Goal: Find specific page/section: Find specific page/section

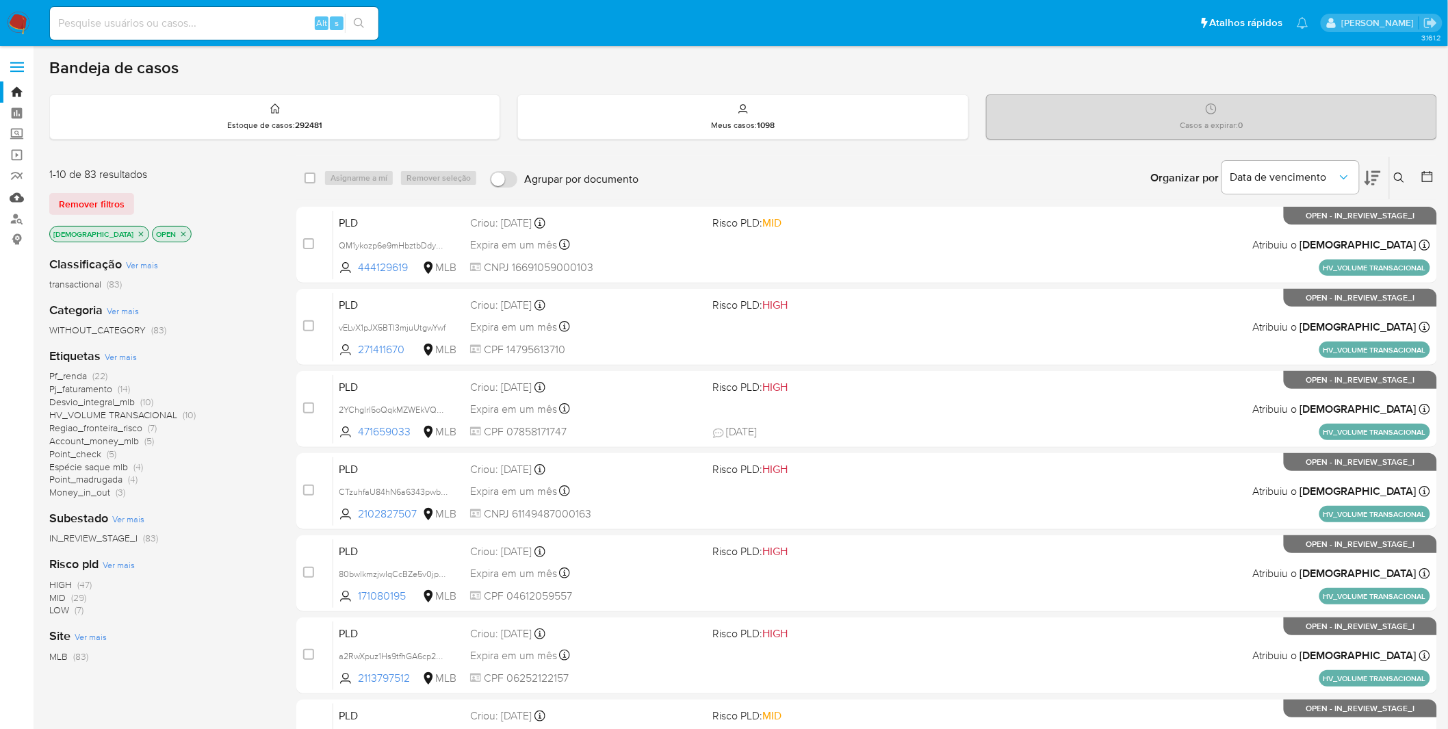
click at [12, 199] on link "Mulan" at bounding box center [81, 197] width 163 height 21
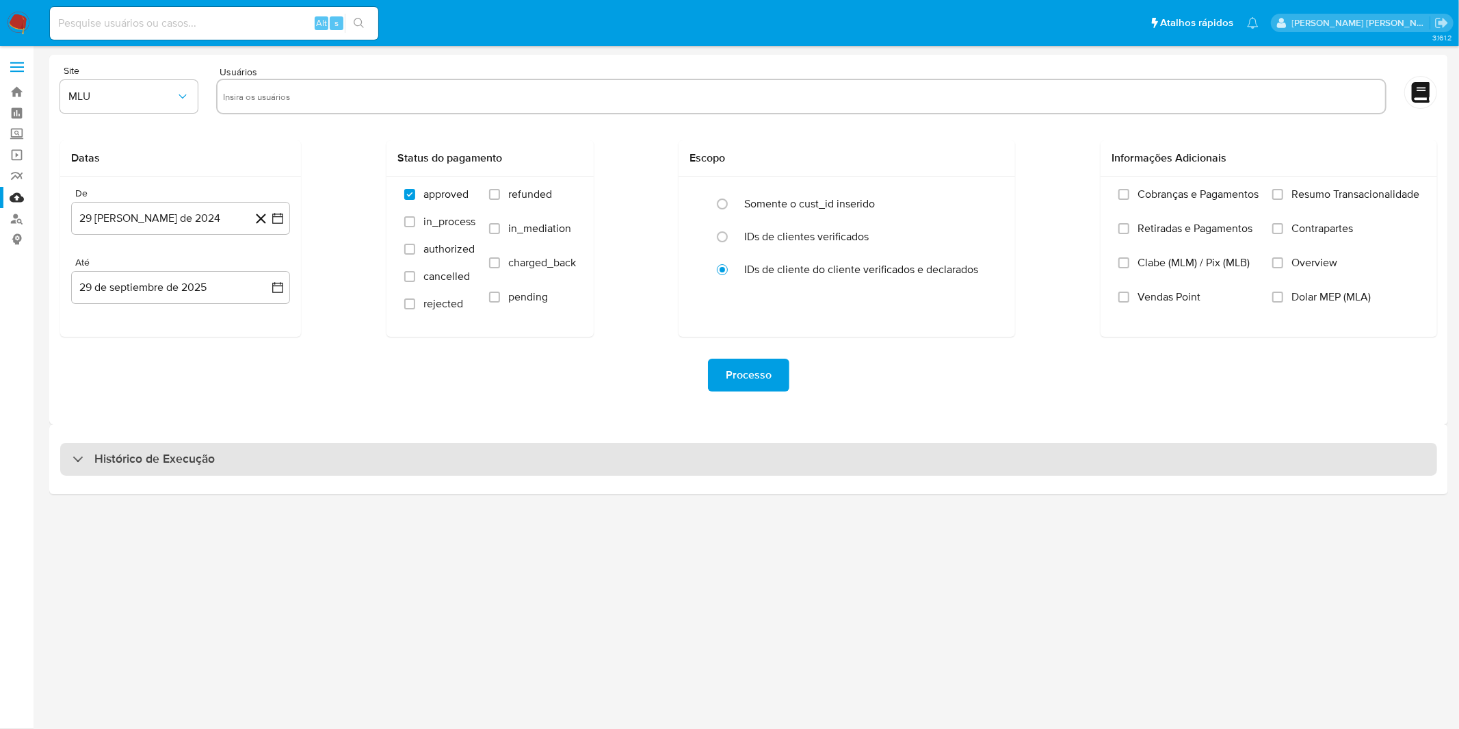
click at [498, 471] on div "Histórico de Execução" at bounding box center [748, 459] width 1377 height 33
select select "10"
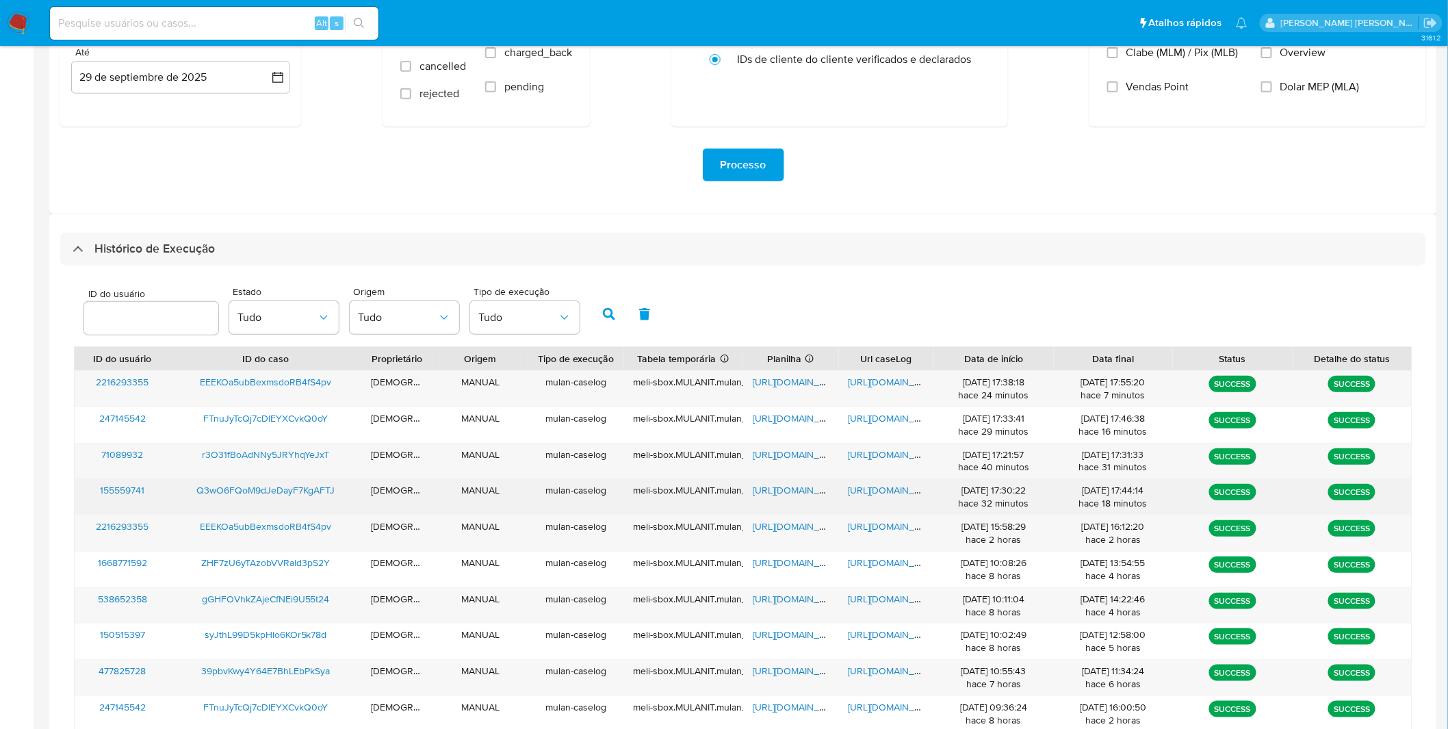
scroll to position [228, 0]
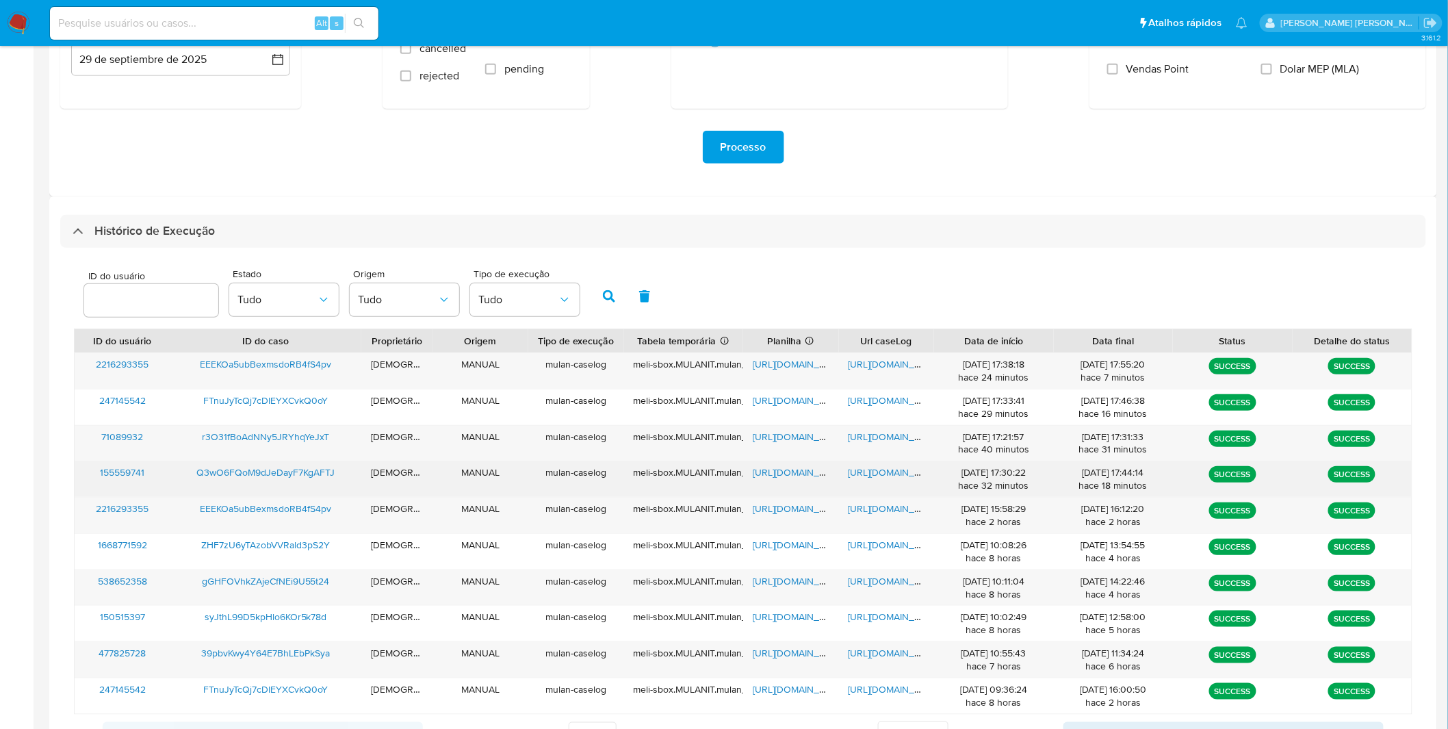
click at [903, 481] on div "[URL][DOMAIN_NAME]" at bounding box center [887, 479] width 96 height 36
click at [903, 475] on span "[URL][DOMAIN_NAME]" at bounding box center [895, 472] width 94 height 14
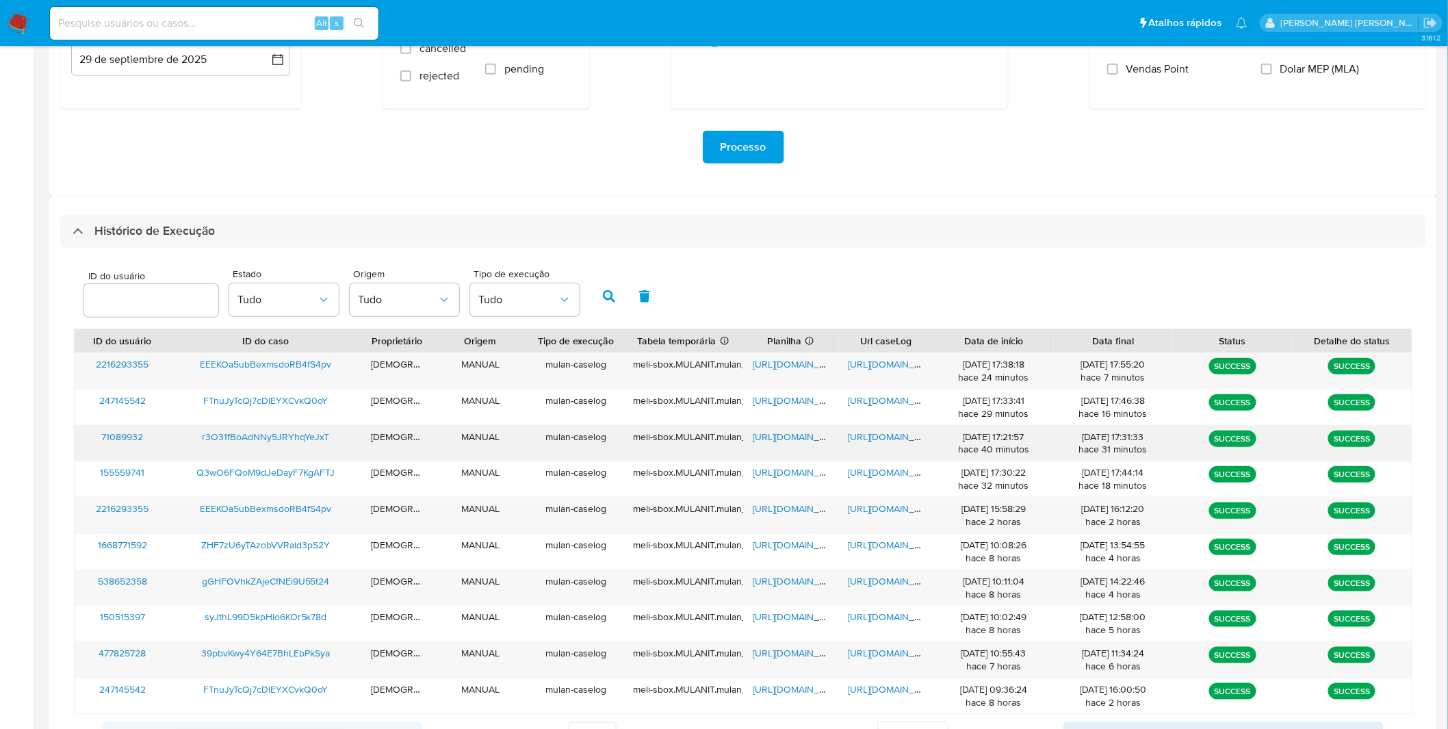
click at [888, 430] on span "[URL][DOMAIN_NAME]" at bounding box center [895, 437] width 94 height 14
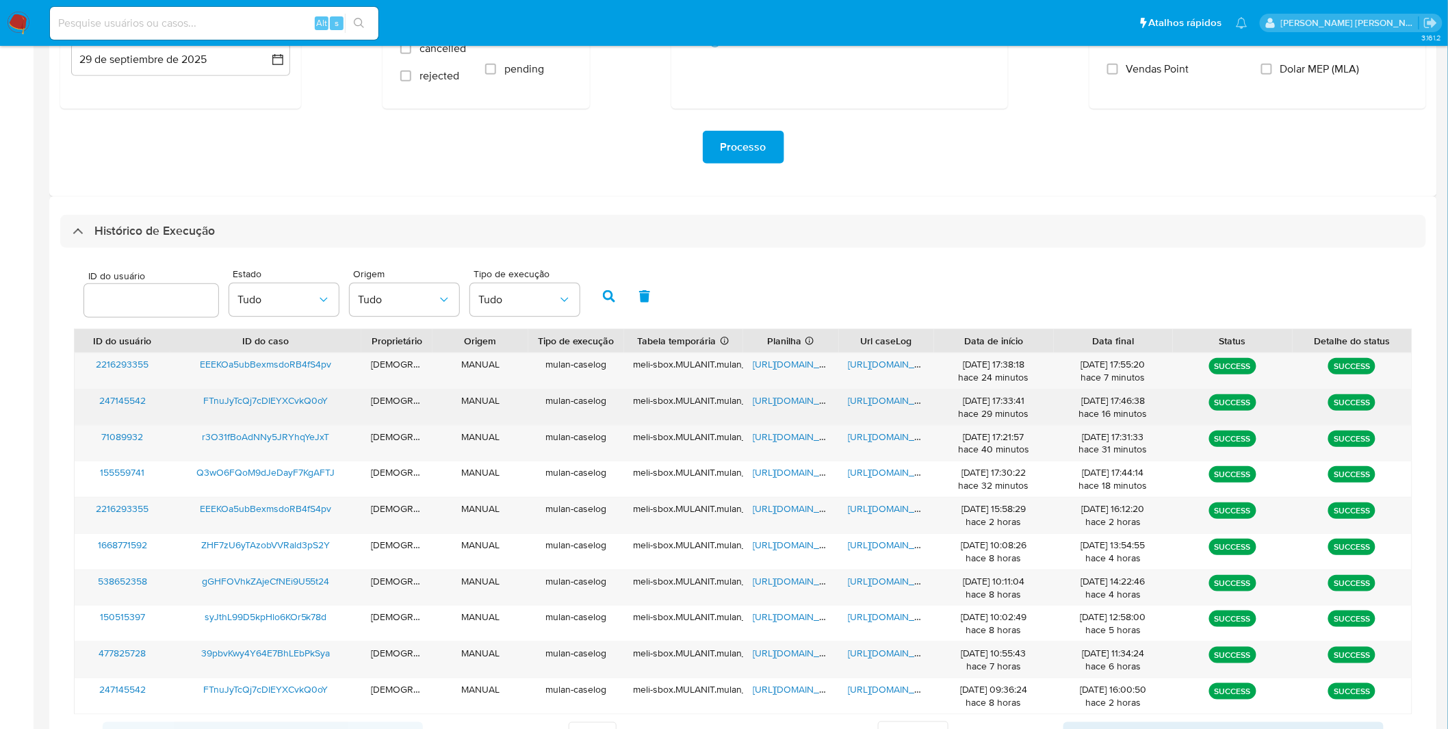
click at [897, 405] on span "[URL][DOMAIN_NAME]" at bounding box center [895, 400] width 94 height 14
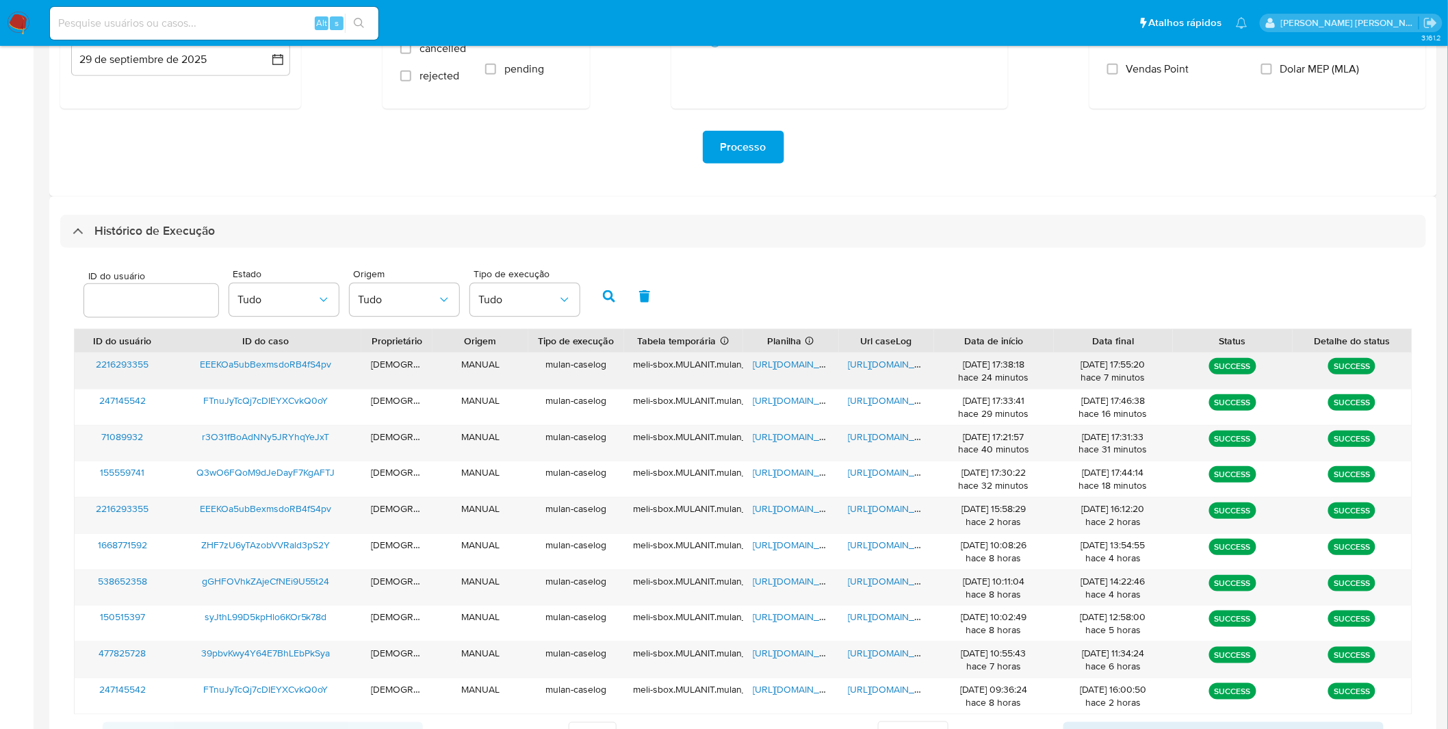
click at [884, 358] on span "[URL][DOMAIN_NAME]" at bounding box center [895, 364] width 94 height 14
click at [1, 32] on nav "Pausado Ver notificaciones Alt s Atalhos rápidos Presiona las siguientes teclas…" at bounding box center [724, 23] width 1448 height 46
click at [23, 16] on img at bounding box center [18, 23] width 23 height 23
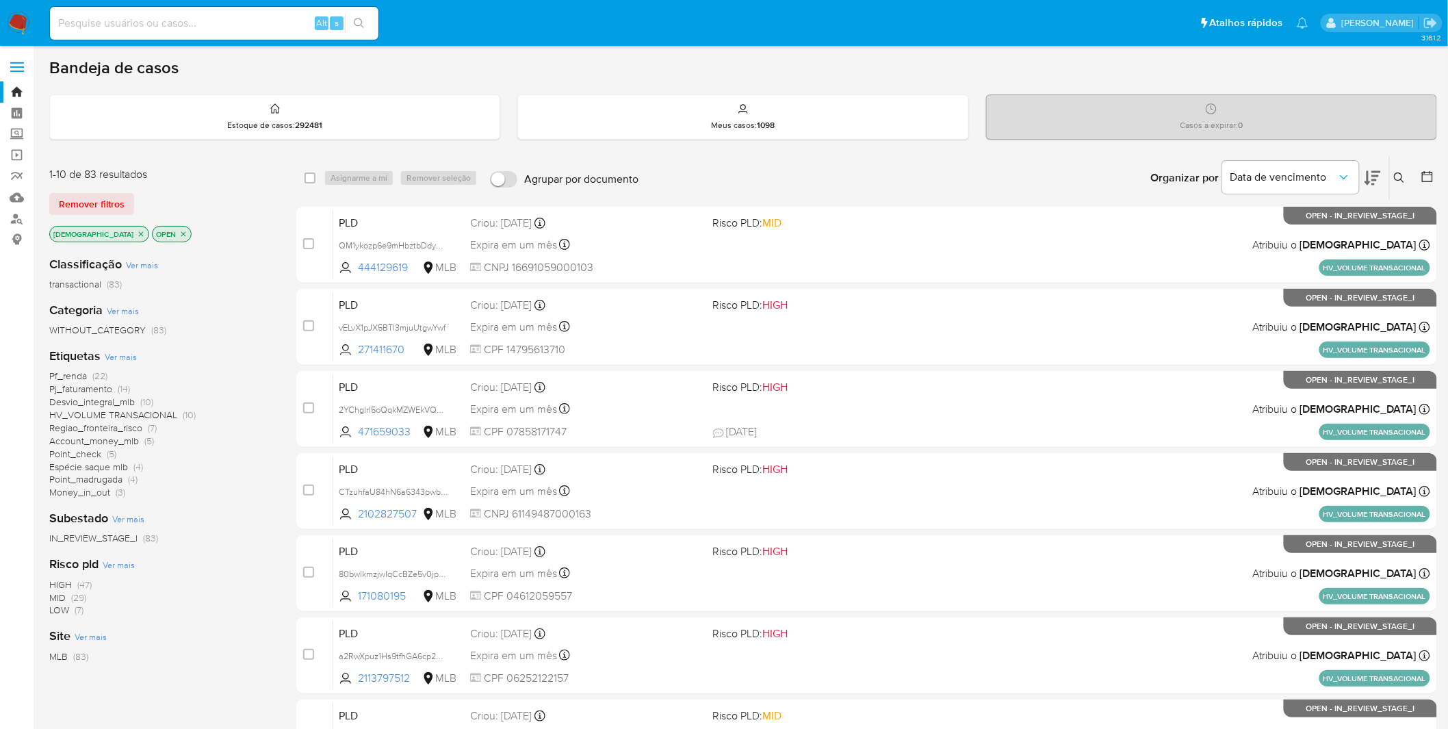
drag, startPoint x: 773, startPoint y: 98, endPoint x: 857, endPoint y: 77, distance: 86.0
click at [857, 77] on div "Bandeja de casos Estoque de casos : 292481 Meus casos : 1098 Casos a expirar : …" at bounding box center [742, 564] width 1387 height 1014
click at [857, 77] on div "Bandeja de casos" at bounding box center [742, 67] width 1387 height 21
